Goal: Task Accomplishment & Management: Use online tool/utility

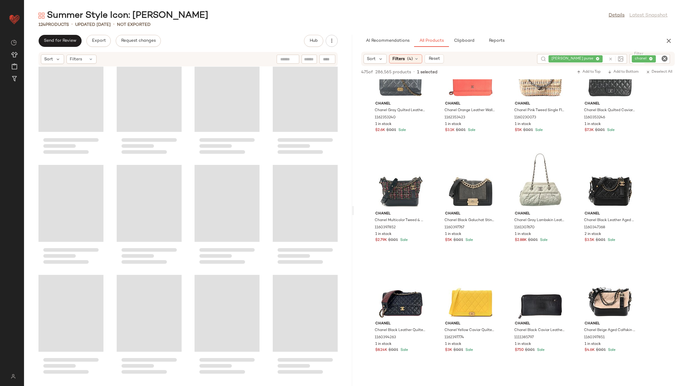
scroll to position [2641, 0]
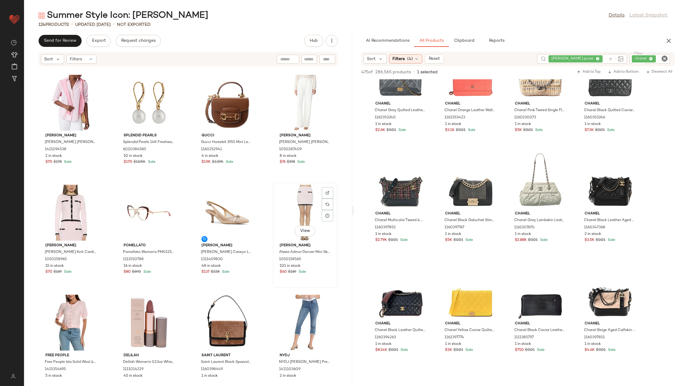
click at [304, 214] on div "View" at bounding box center [305, 213] width 61 height 56
click at [225, 216] on div "View" at bounding box center [227, 213] width 61 height 56
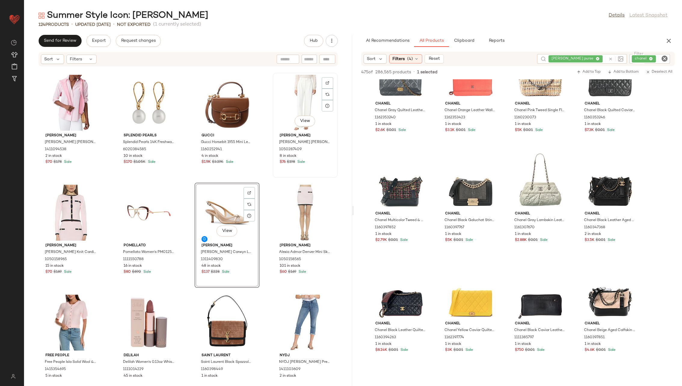
click at [294, 102] on div "View" at bounding box center [305, 103] width 61 height 56
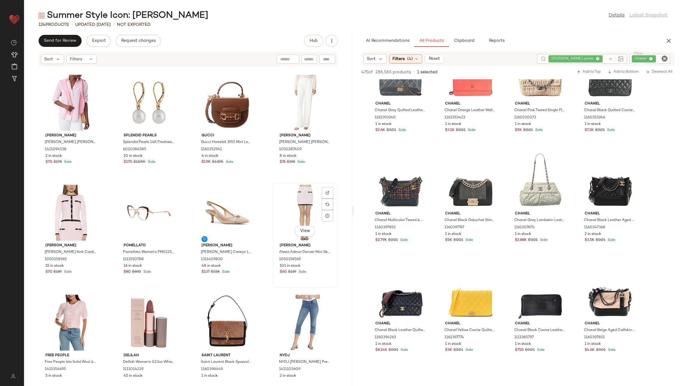
click at [287, 184] on div "View Alexia Admor Alexia Admor Denver Mini Skirt 1050158565 101 in stock $60 $1…" at bounding box center [305, 235] width 64 height 104
click at [189, 178] on div "J.McLaughlin J.McLaughlin Finn Blouse 1411094538 2 in stock $70 $178 Sale Splen…" at bounding box center [188, 223] width 328 height 312
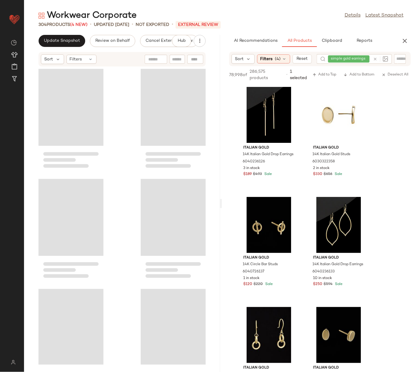
scroll to position [5386, 0]
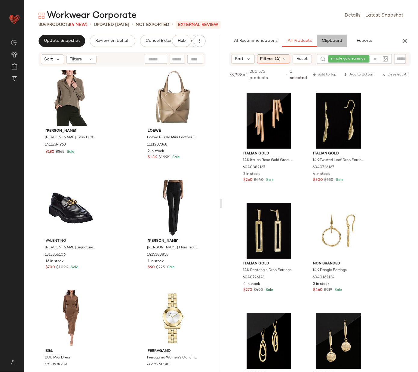
click at [341, 44] on button "Clipboard" at bounding box center [332, 41] width 30 height 12
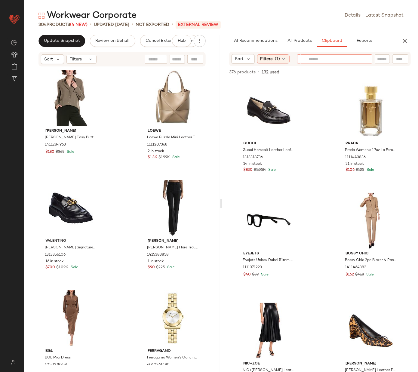
click at [362, 60] on div at bounding box center [334, 58] width 75 height 9
type input "**********"
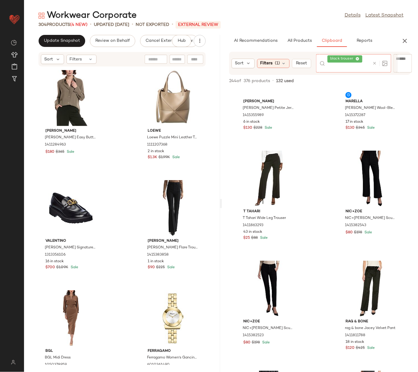
scroll to position [165, 0]
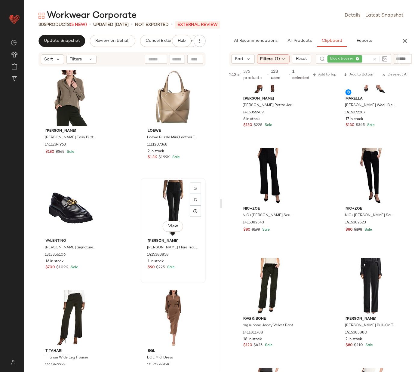
click at [162, 206] on div "View" at bounding box center [173, 208] width 61 height 56
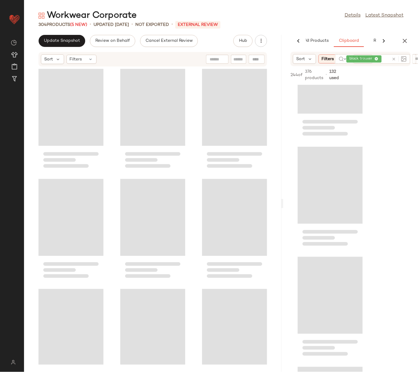
scroll to position [0, 60]
drag, startPoint x: 220, startPoint y: 203, endPoint x: 341, endPoint y: 201, distance: 120.6
click at [342, 201] on div "Workwear Corporate Details Latest Snapshot 304 Products (5 New) • updated [DATE…" at bounding box center [221, 191] width 394 height 362
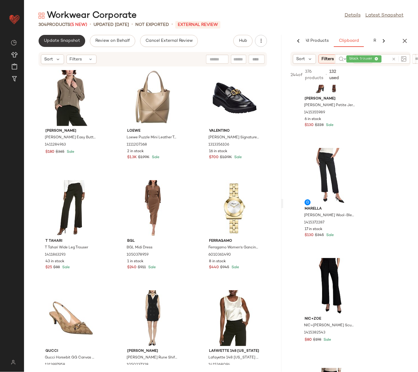
click at [67, 41] on span "Update Snapshot" at bounding box center [62, 40] width 36 height 5
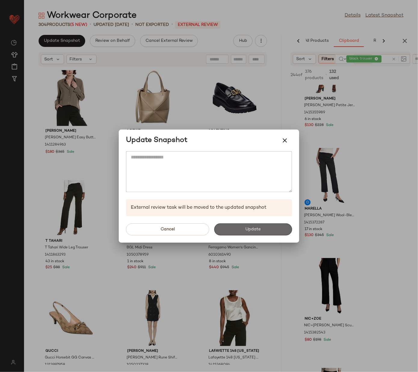
click at [251, 229] on span "Update" at bounding box center [253, 229] width 16 height 5
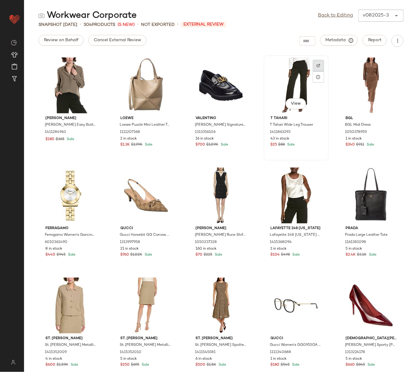
click at [317, 66] on img at bounding box center [319, 66] width 4 height 4
click at [334, 14] on link "Back to Editing" at bounding box center [335, 15] width 35 height 7
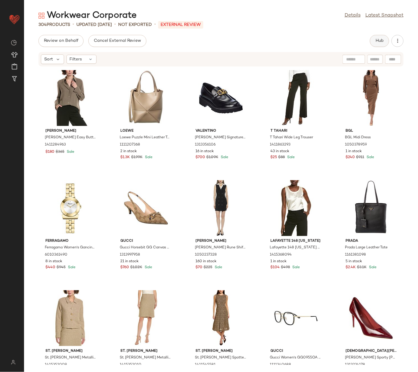
click at [380, 41] on span "Hub" at bounding box center [379, 40] width 8 height 5
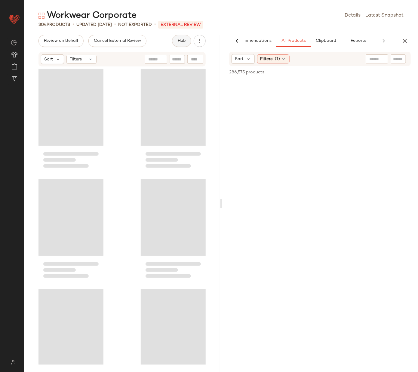
scroll to position [0, 21]
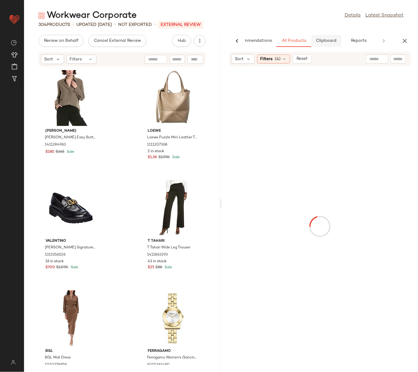
click at [329, 43] on span "Clipboard" at bounding box center [326, 40] width 21 height 5
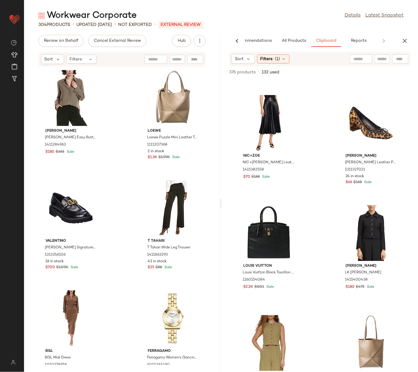
scroll to position [213, 0]
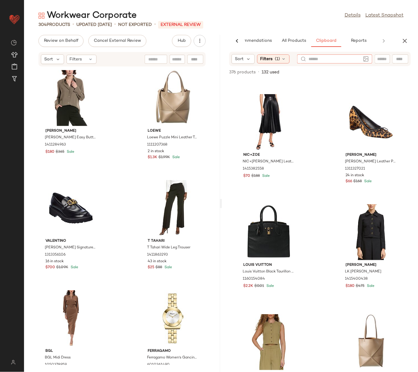
click at [366, 60] on div at bounding box center [334, 58] width 75 height 9
type input "**********"
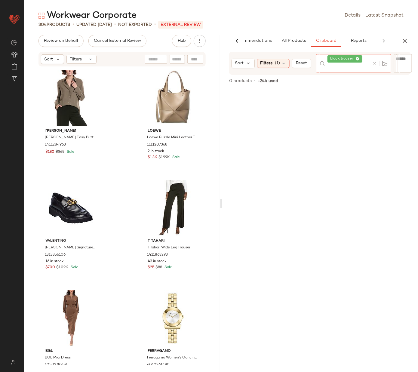
click at [374, 63] on icon at bounding box center [375, 63] width 5 height 5
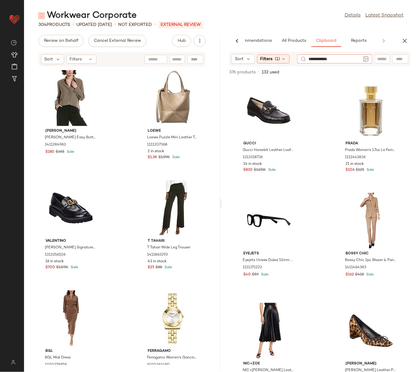
type input "**********"
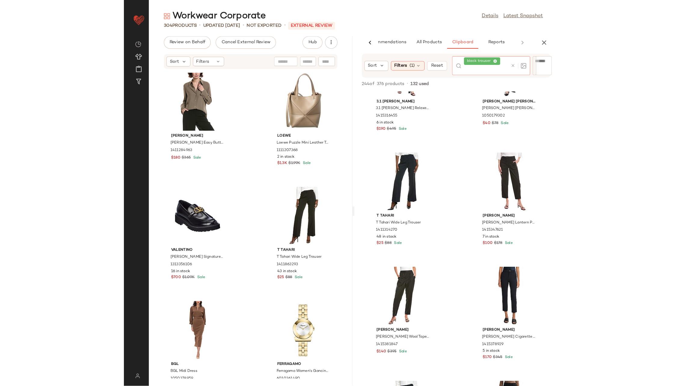
scroll to position [497, 0]
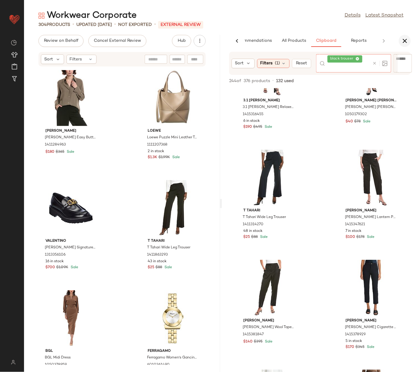
click at [403, 39] on icon "button" at bounding box center [404, 40] width 7 height 7
